Goal: Information Seeking & Learning: Learn about a topic

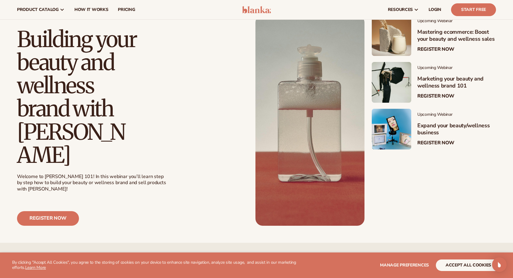
scroll to position [127, 0]
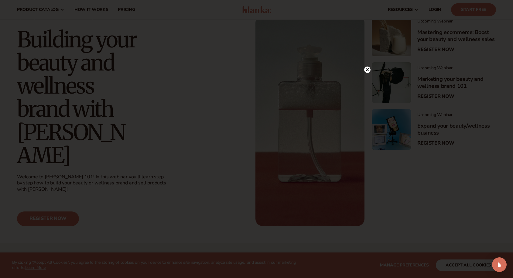
click at [365, 71] on circle at bounding box center [367, 70] width 6 height 6
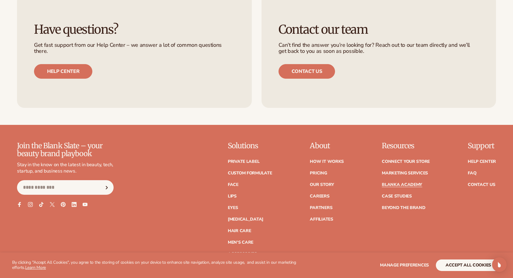
scroll to position [1201, 0]
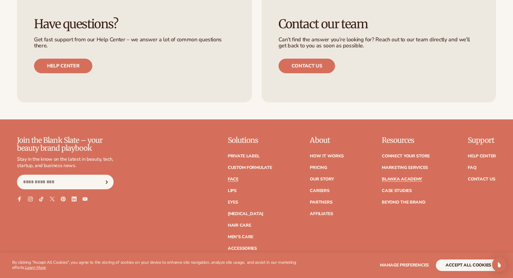
click at [236, 177] on link "Face" at bounding box center [233, 179] width 11 height 4
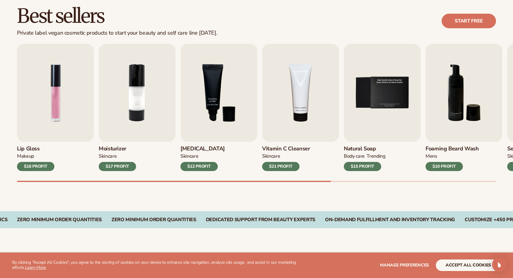
scroll to position [175, 0]
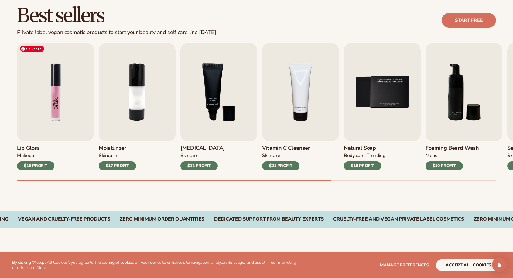
click at [37, 82] on img "1 / 9" at bounding box center [55, 92] width 77 height 98
click at [60, 90] on img "1 / 9" at bounding box center [55, 92] width 77 height 98
click at [56, 92] on img "1 / 9" at bounding box center [55, 92] width 77 height 98
click at [39, 167] on div "$16 PROFIT" at bounding box center [35, 165] width 37 height 9
click at [39, 164] on div "$16 PROFIT" at bounding box center [35, 165] width 37 height 9
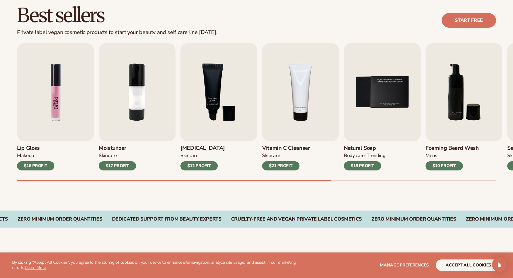
click at [44, 141] on img "1 / 9" at bounding box center [55, 92] width 77 height 98
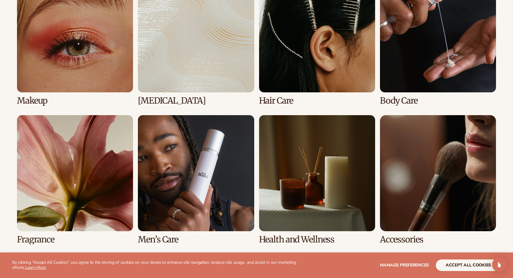
scroll to position [490, 0]
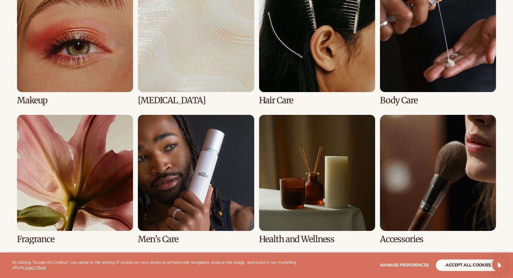
click at [177, 63] on link "2 / 8" at bounding box center [196, 40] width 116 height 129
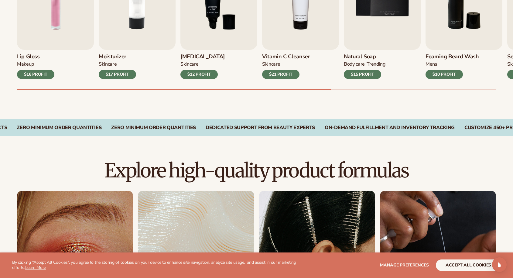
click at [67, 83] on div "Lip Gloss MAKEUP $16 PROFIT Moisturizer SKINCARE $17 PROFIT SKINCARE mens" at bounding box center [265, 21] width 496 height 138
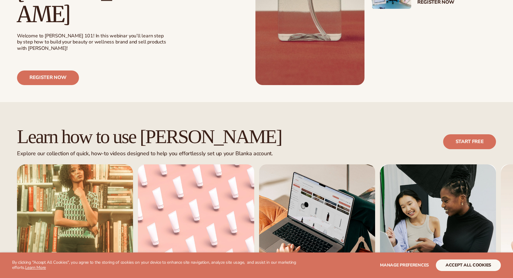
scroll to position [269, 0]
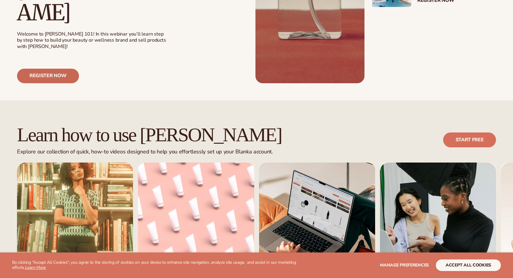
click at [39, 69] on link "Register now" at bounding box center [48, 76] width 62 height 15
